Goal: Navigation & Orientation: Find specific page/section

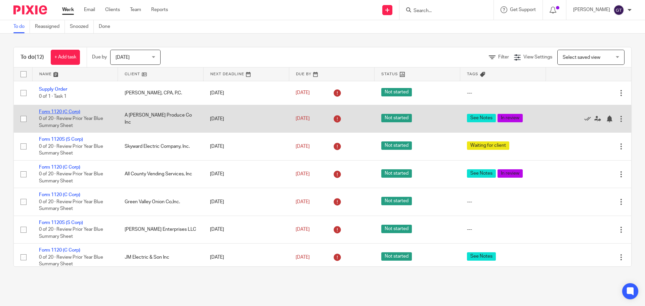
click at [61, 112] on link "Form 1120 (C Corp)" at bounding box center [59, 111] width 41 height 5
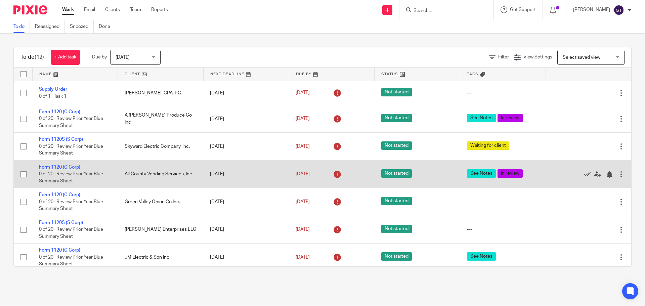
click at [62, 167] on link "Form 1120 (C Corp)" at bounding box center [59, 167] width 41 height 5
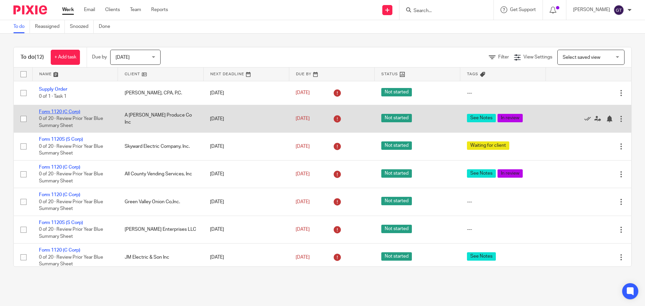
click at [72, 109] on link "Form 1120 (C Corp)" at bounding box center [59, 111] width 41 height 5
